Goal: Contribute content: Contribute content

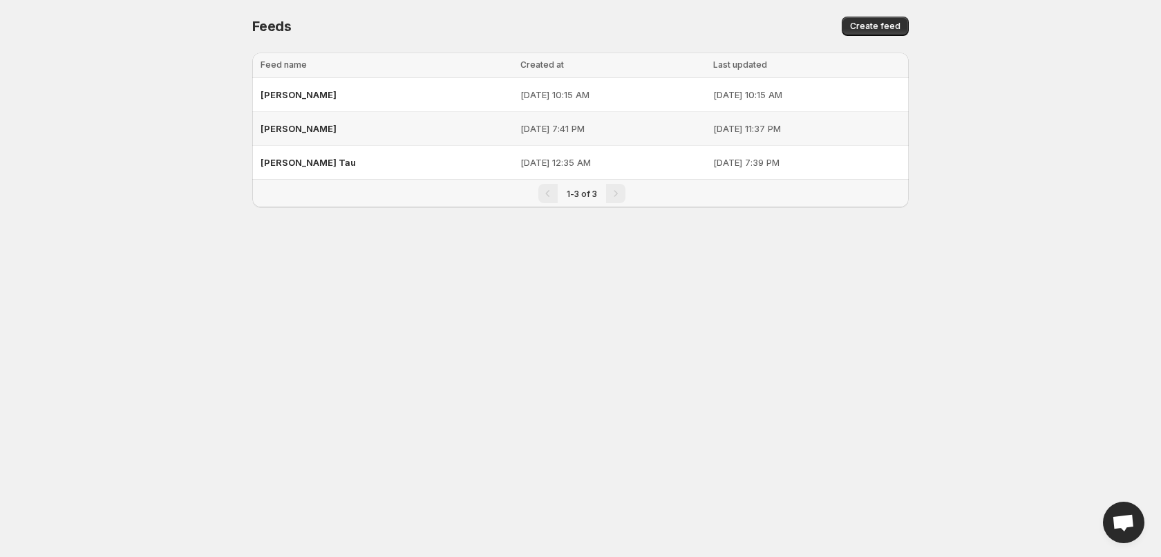
click at [277, 128] on span "[PERSON_NAME]" at bounding box center [298, 128] width 76 height 11
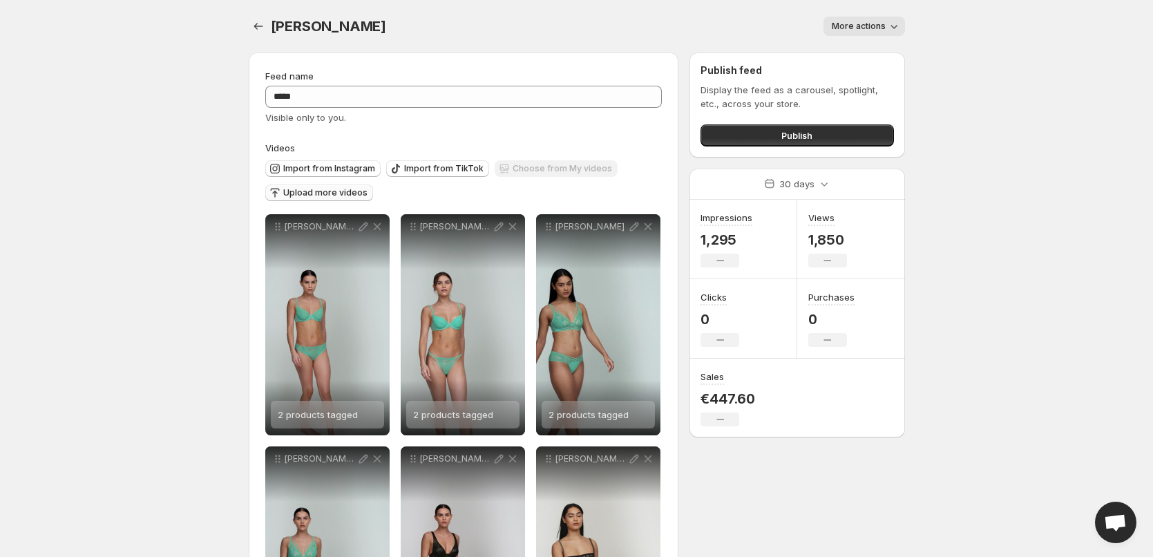
click at [309, 190] on span "Upload more videos" at bounding box center [325, 192] width 84 height 11
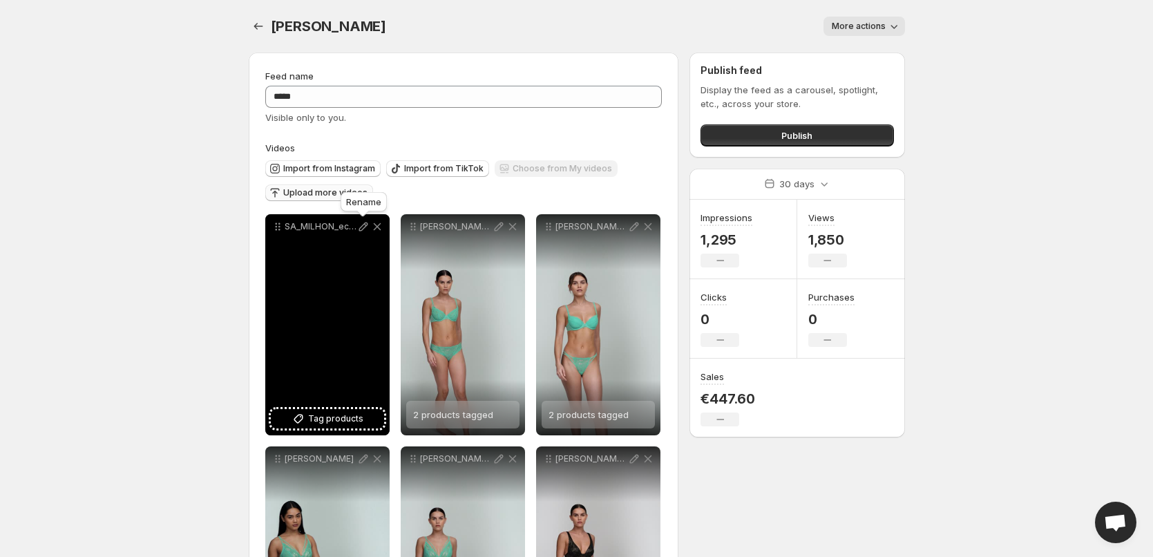
click at [363, 225] on icon at bounding box center [363, 226] width 9 height 9
click at [340, 416] on span "Tag products" at bounding box center [335, 419] width 55 height 14
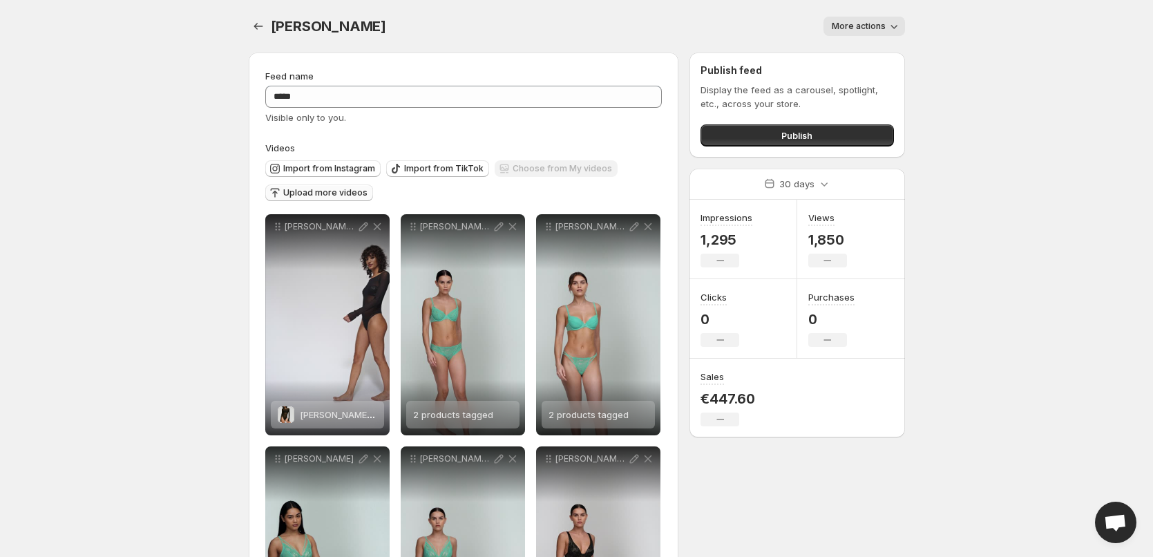
click at [337, 191] on span "Upload more videos" at bounding box center [325, 192] width 84 height 11
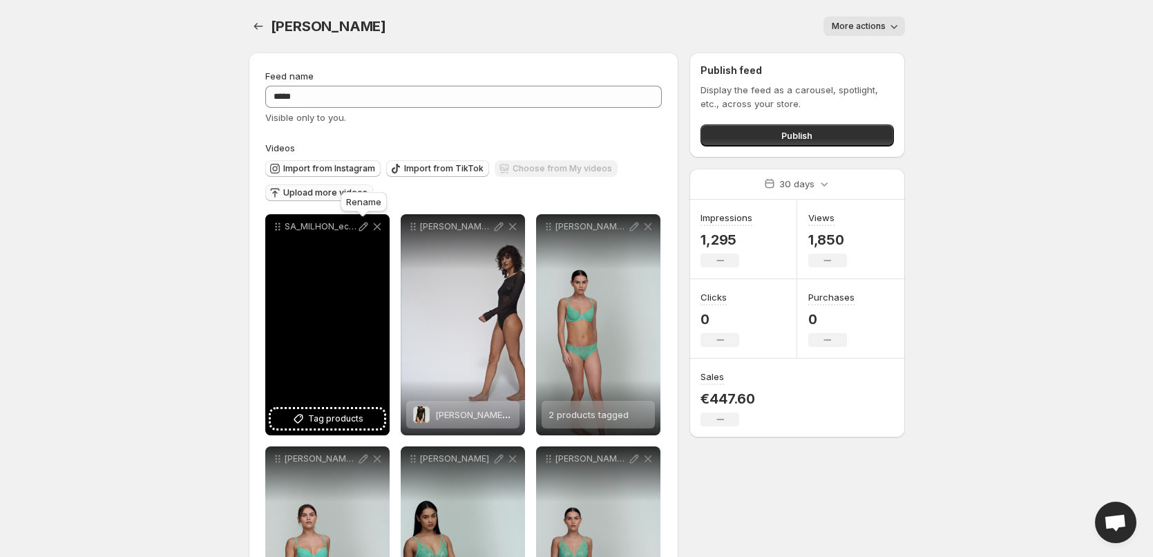
click at [364, 226] on icon at bounding box center [364, 227] width 14 height 14
click at [321, 420] on span "Tag products" at bounding box center [335, 419] width 55 height 14
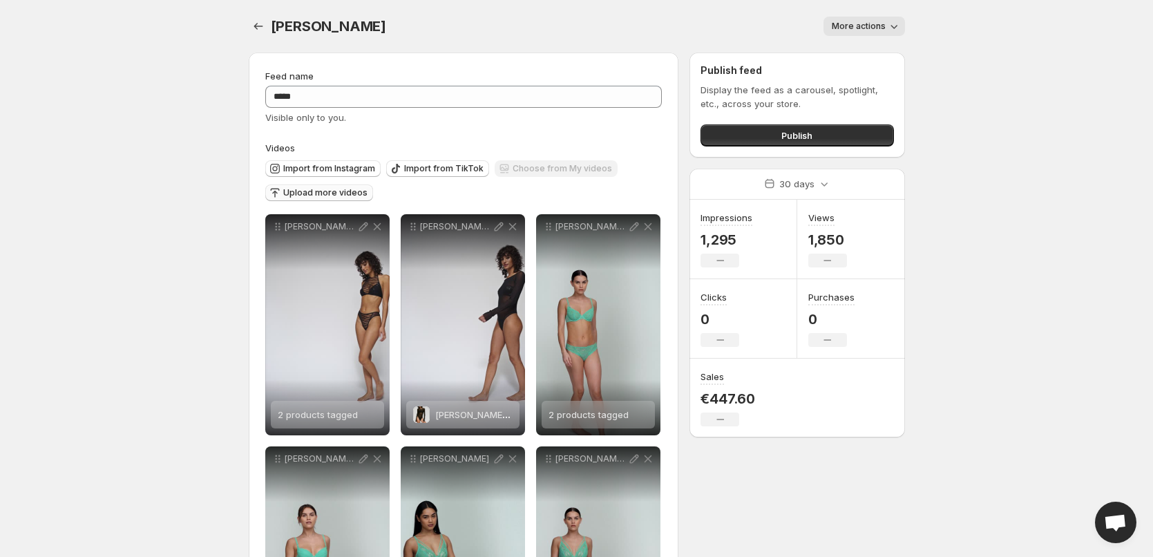
click at [319, 191] on span "Upload more videos" at bounding box center [325, 192] width 84 height 11
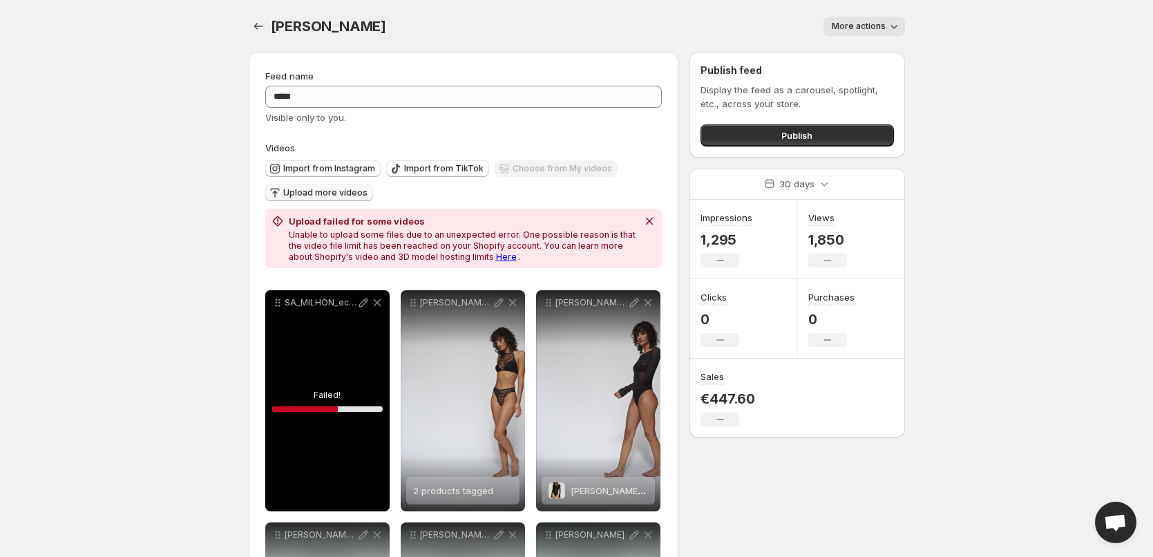
click at [496, 257] on link "Here" at bounding box center [506, 257] width 21 height 10
click at [649, 220] on icon "Dismiss notification" at bounding box center [650, 221] width 14 height 14
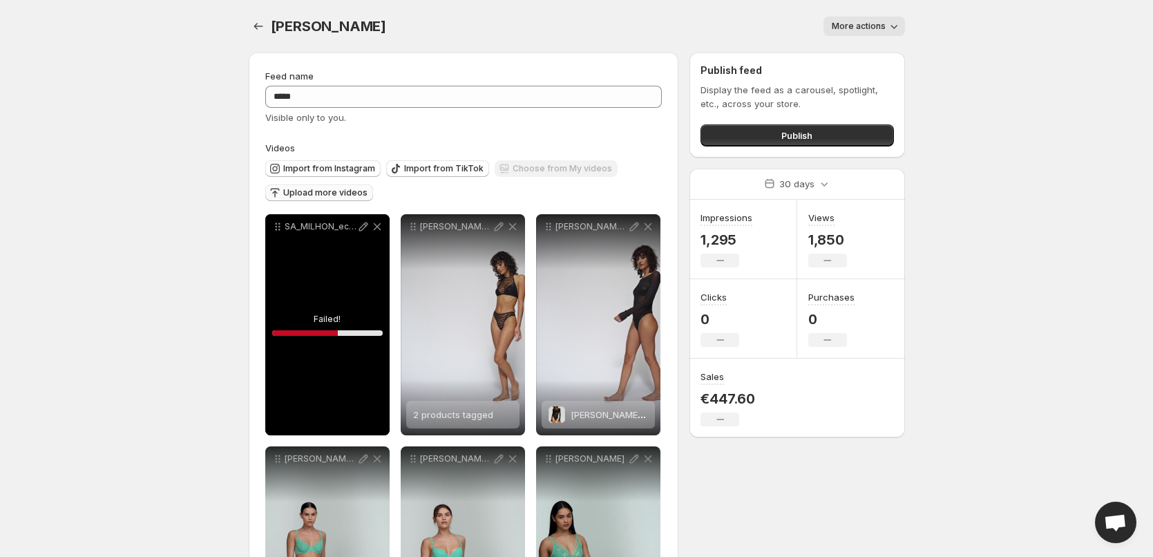
click at [320, 330] on div "SA_MILHON_ecom_3501518_ZWA_3501563_ZWA_SS25" at bounding box center [327, 324] width 124 height 221
click at [374, 224] on icon at bounding box center [377, 227] width 8 height 8
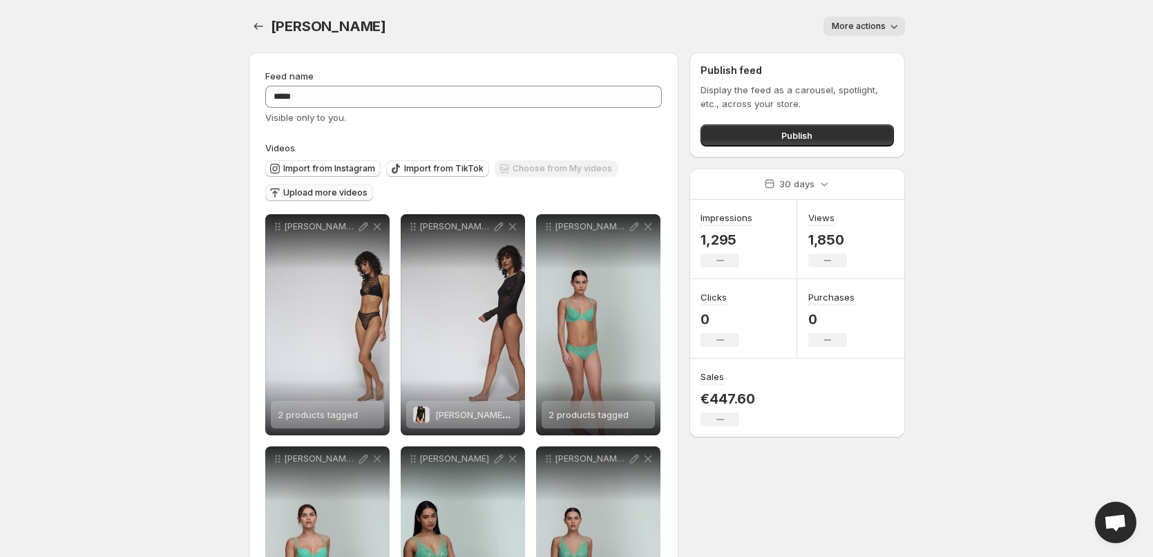
click at [332, 192] on span "Upload more videos" at bounding box center [325, 192] width 84 height 11
click at [551, 167] on div "Choose from My videos" at bounding box center [556, 169] width 123 height 19
click at [332, 192] on span "Upload more videos" at bounding box center [325, 192] width 84 height 11
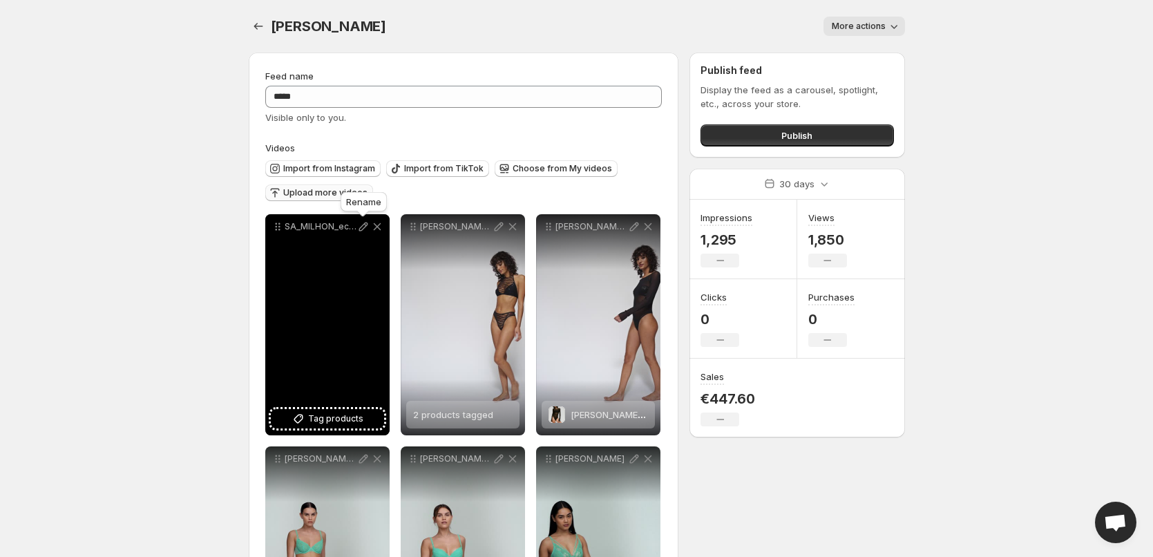
click at [366, 228] on icon at bounding box center [364, 227] width 14 height 14
click at [337, 418] on span "Tag products" at bounding box center [335, 419] width 55 height 14
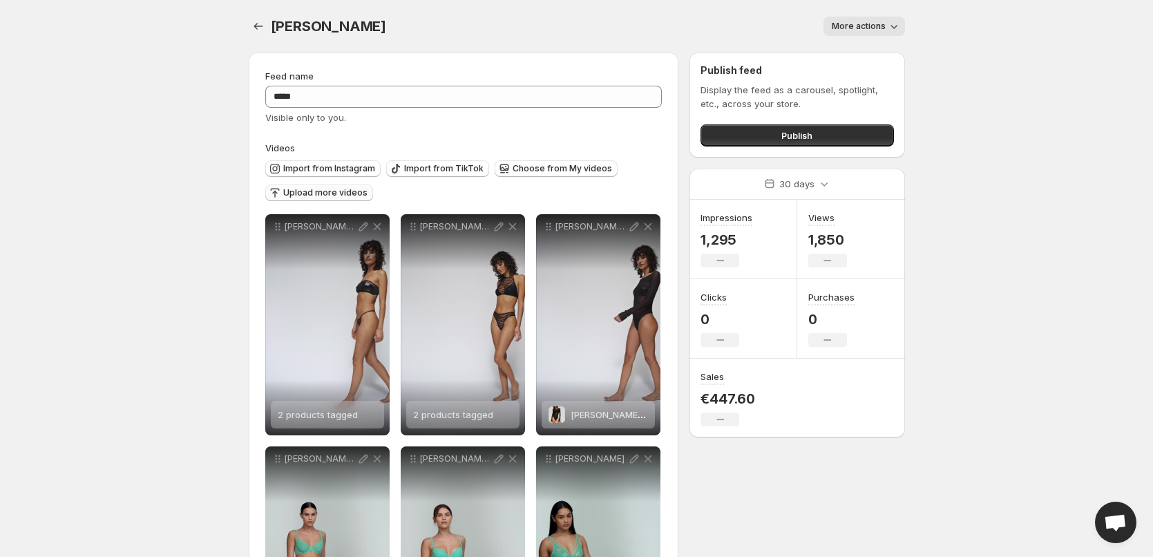
click at [330, 190] on span "Upload more videos" at bounding box center [325, 192] width 84 height 11
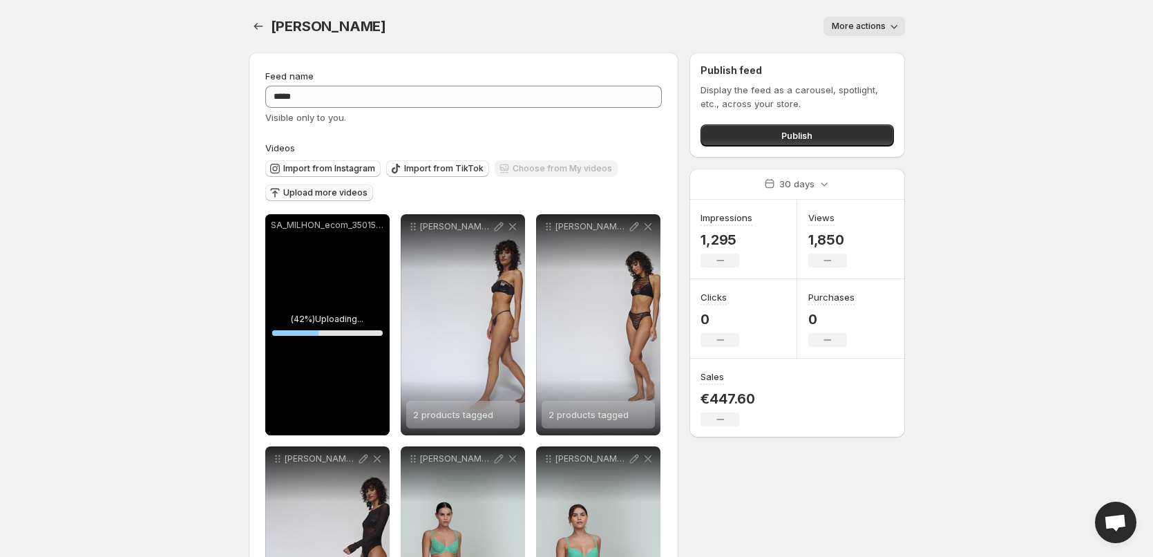
click at [339, 264] on div "SA_MILHON_ecom_3501527_ZWA_3501563_ZWA_SS25.mp4" at bounding box center [327, 324] width 124 height 221
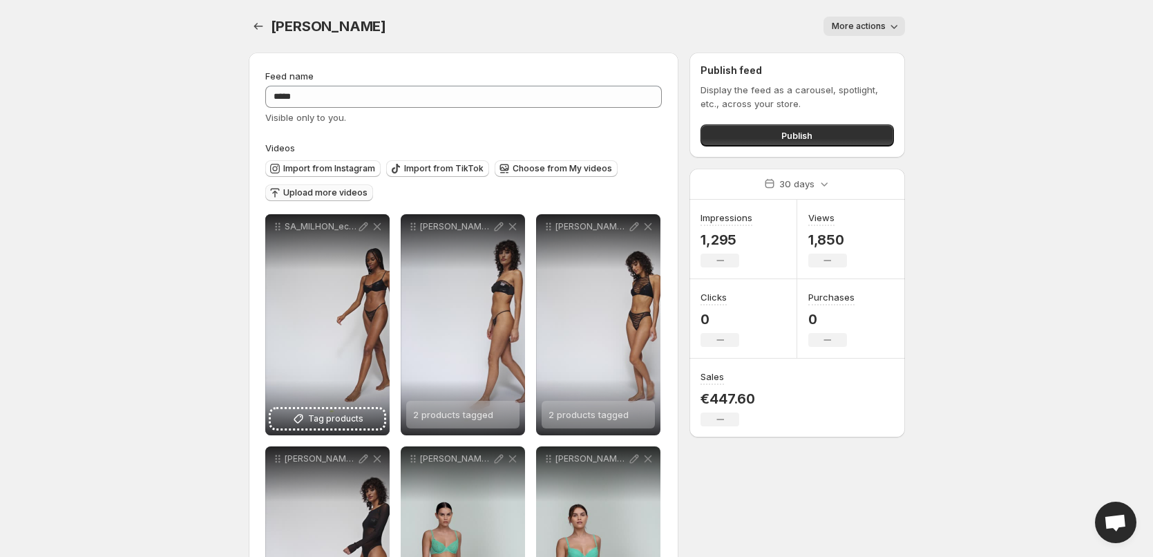
click at [96, 268] on body "**********" at bounding box center [576, 278] width 1153 height 557
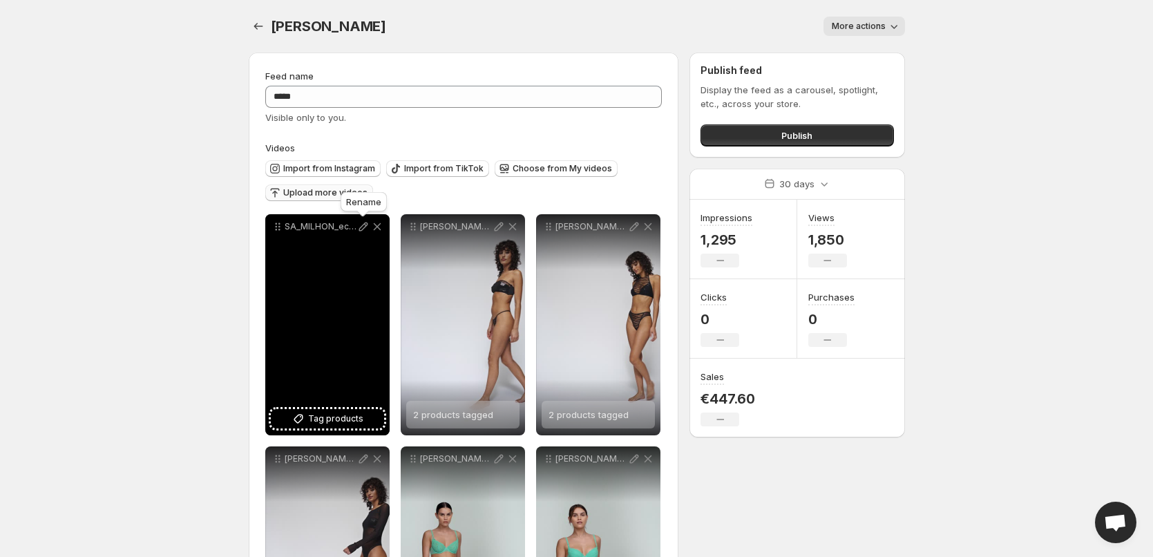
click at [363, 223] on icon at bounding box center [364, 227] width 14 height 14
click at [377, 225] on icon at bounding box center [377, 227] width 14 height 14
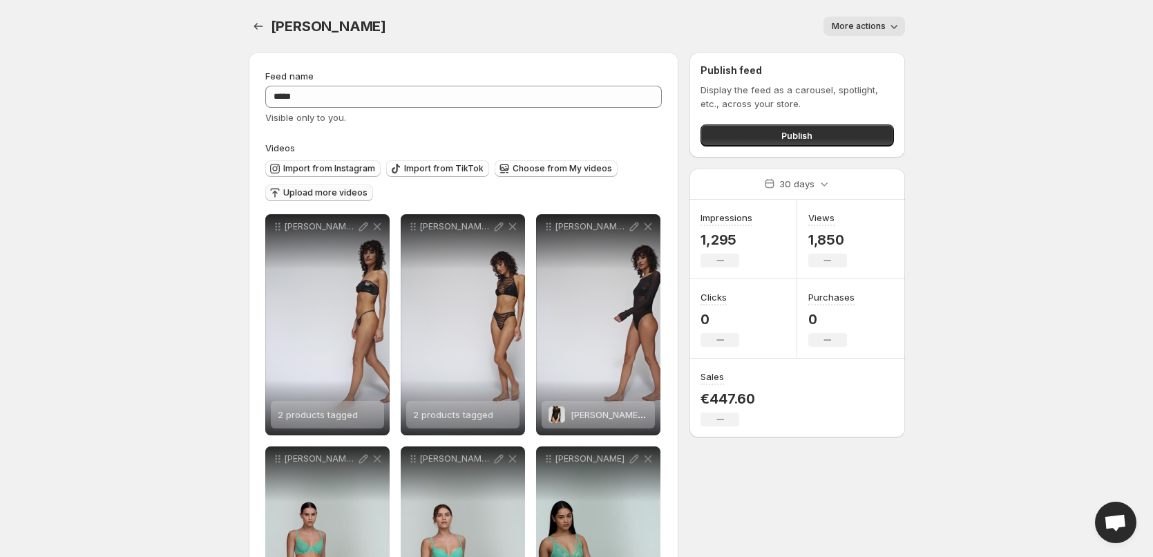
click at [341, 190] on span "Upload more videos" at bounding box center [325, 192] width 84 height 11
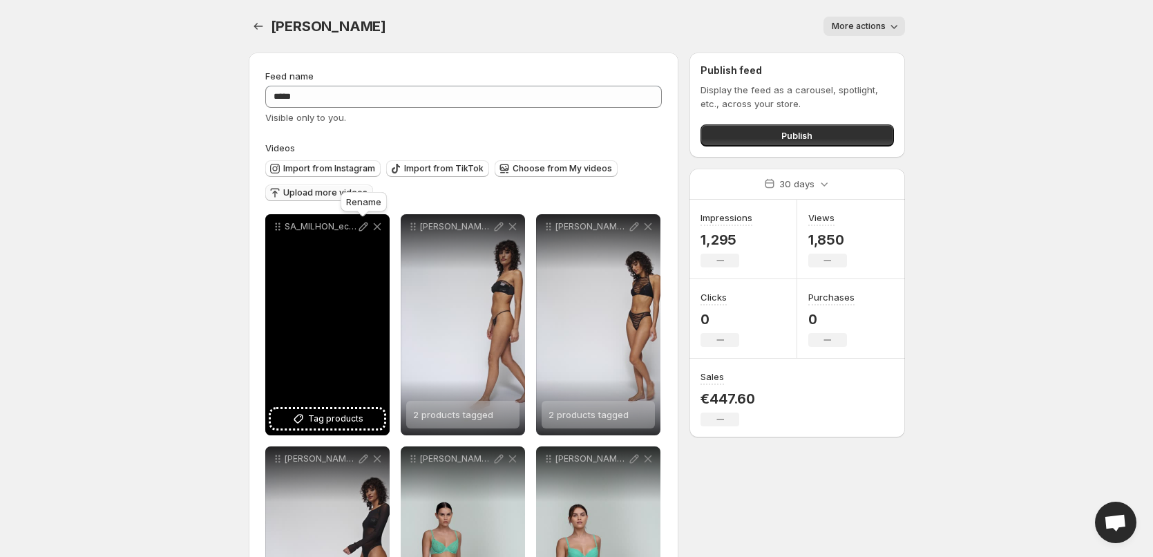
click at [363, 228] on icon at bounding box center [363, 226] width 9 height 9
click at [331, 420] on span "Tag products" at bounding box center [335, 419] width 55 height 14
